Goal: Task Accomplishment & Management: Complete application form

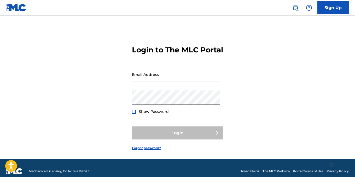
type input "[EMAIL_ADDRESS][DOMAIN_NAME]"
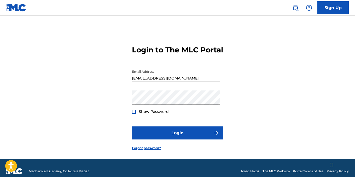
click at [160, 82] on input "[EMAIL_ADDRESS][DOMAIN_NAME]" at bounding box center [176, 74] width 88 height 15
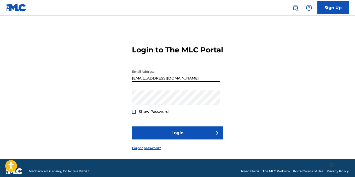
click at [245, 102] on div "Login to The MLC Portal Email Address [EMAIL_ADDRESS][DOMAIN_NAME] Password Sho…" at bounding box center [177, 94] width 355 height 130
click at [133, 114] on div at bounding box center [134, 112] width 4 height 4
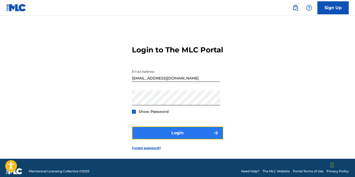
click at [178, 140] on button "Login" at bounding box center [177, 133] width 91 height 13
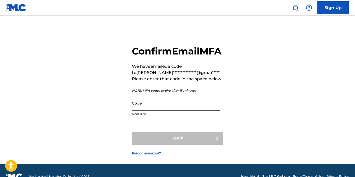
click at [150, 111] on input "Code" at bounding box center [176, 103] width 88 height 15
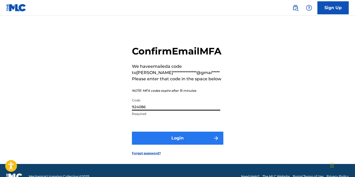
type input "924086"
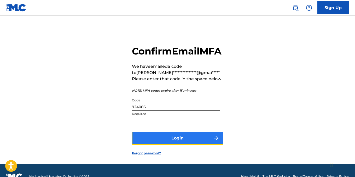
click at [166, 145] on button "Login" at bounding box center [177, 138] width 91 height 13
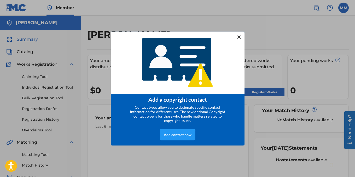
click at [240, 37] on div at bounding box center [238, 36] width 7 height 7
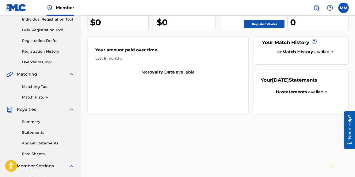
scroll to position [16, 0]
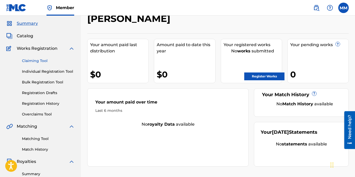
click at [38, 62] on link "Claiming Tool" at bounding box center [48, 60] width 53 height 5
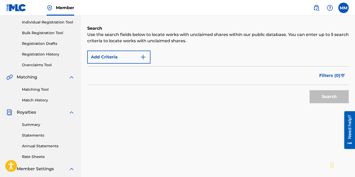
scroll to position [52, 0]
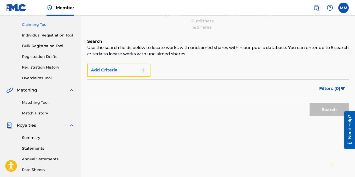
click at [116, 73] on button "Add Criteria" at bounding box center [118, 70] width 63 height 13
click at [113, 71] on button "Add Criteria" at bounding box center [118, 70] width 63 height 13
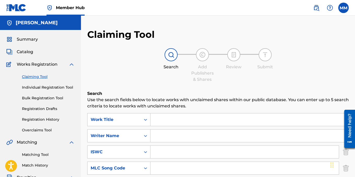
drag, startPoint x: 114, startPoint y: 0, endPoint x: 154, endPoint y: 81, distance: 90.4
click at [154, 81] on div "Search Add Publishers & Shares Review Submit" at bounding box center [217, 65] width 261 height 34
click at [168, 134] on input "Search Form" at bounding box center [249, 136] width 198 height 13
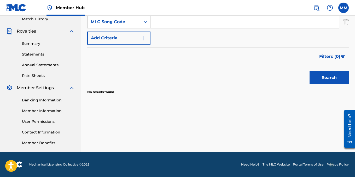
scroll to position [146, 0]
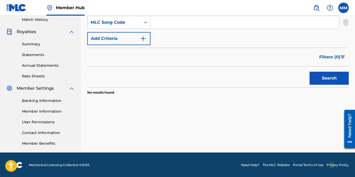
drag, startPoint x: 177, startPoint y: 68, endPoint x: 180, endPoint y: 69, distance: 3.0
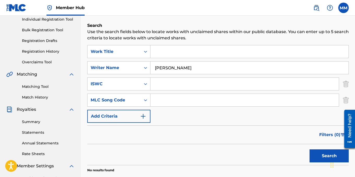
type input "[PERSON_NAME]"
click at [309, 150] on button "Search" at bounding box center [328, 156] width 39 height 13
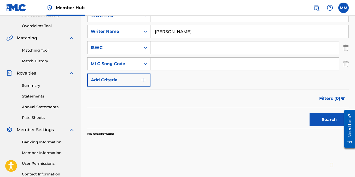
scroll to position [26, 0]
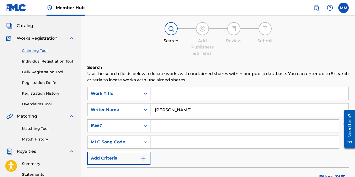
click at [43, 62] on link "Individual Registration Tool" at bounding box center [48, 61] width 53 height 5
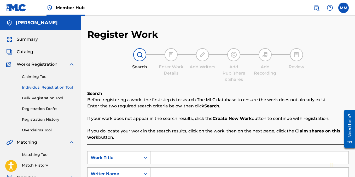
scroll to position [26, 0]
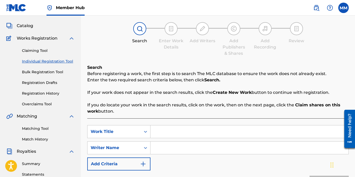
click at [162, 142] on input "Search Form" at bounding box center [249, 148] width 198 height 13
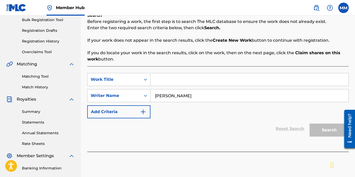
type input "[PERSON_NAME]"
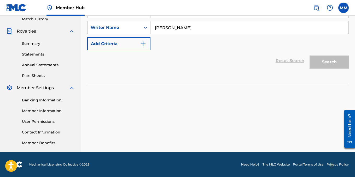
scroll to position [120, 0]
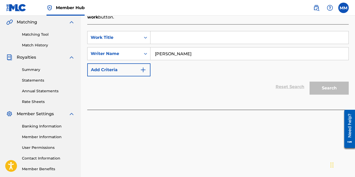
click at [173, 38] on input "Search Form" at bounding box center [249, 37] width 198 height 13
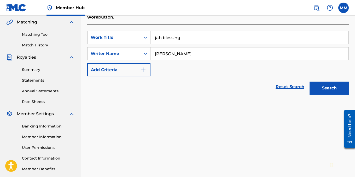
type input "jah blessing"
click at [309, 82] on button "Search" at bounding box center [328, 88] width 39 height 13
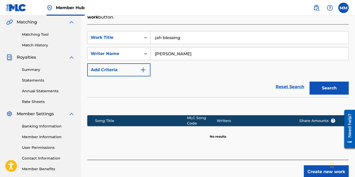
scroll to position [146, 0]
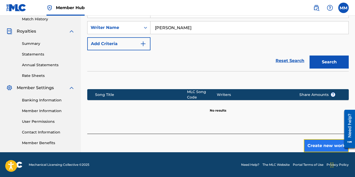
click at [311, 141] on button "Create new work" at bounding box center [325, 145] width 45 height 13
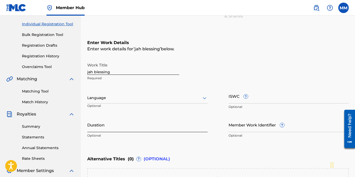
scroll to position [78, 0]
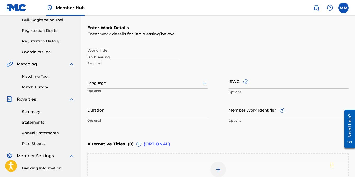
click at [157, 86] on div at bounding box center [147, 83] width 120 height 7
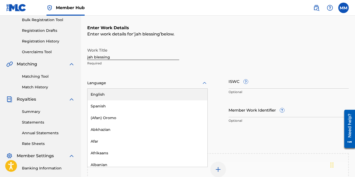
click at [116, 93] on div "English" at bounding box center [147, 95] width 120 height 12
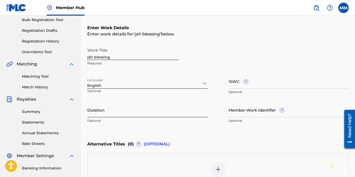
click at [108, 112] on input "Duration" at bounding box center [147, 110] width 120 height 15
click at [261, 115] on input "Member Work Identifier ?" at bounding box center [288, 110] width 120 height 15
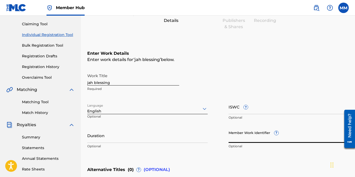
scroll to position [0, 0]
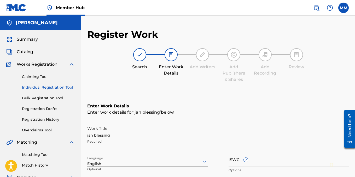
drag, startPoint x: 28, startPoint y: 38, endPoint x: 51, endPoint y: 1, distance: 43.2
click at [28, 38] on span "Summary" at bounding box center [27, 39] width 21 height 6
